Goal: Task Accomplishment & Management: Manage account settings

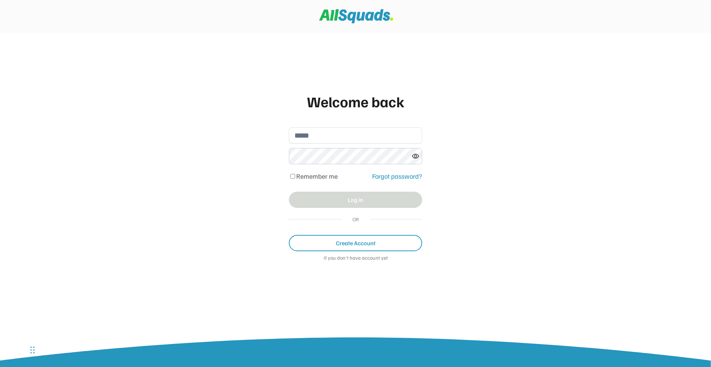
type input "**********"
click at [348, 200] on button "Log in" at bounding box center [355, 200] width 133 height 16
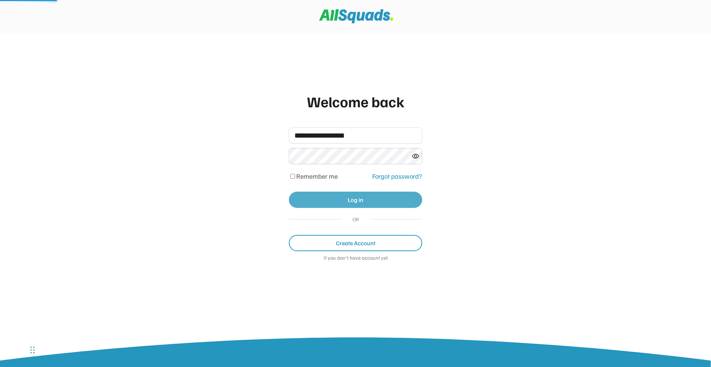
click at [348, 199] on button "Log in" at bounding box center [355, 200] width 133 height 16
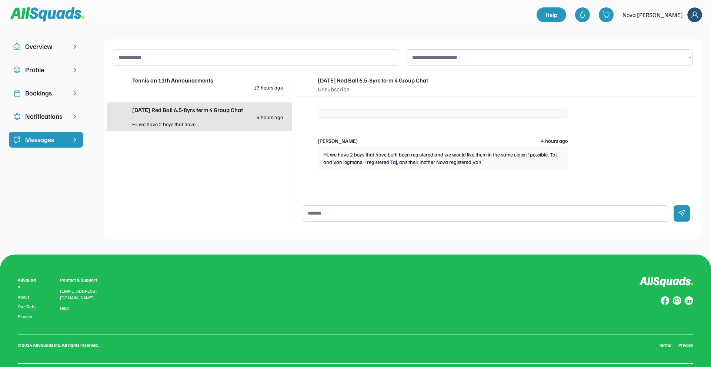
scroll to position [36, 0]
